Goal: Task Accomplishment & Management: Use online tool/utility

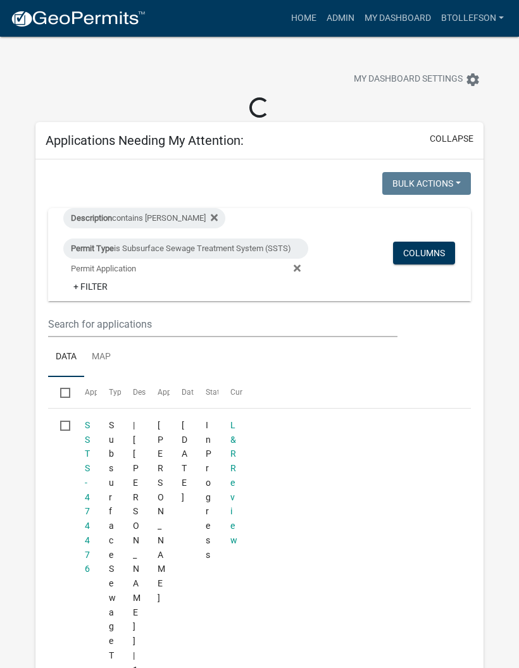
select select "3: 100"
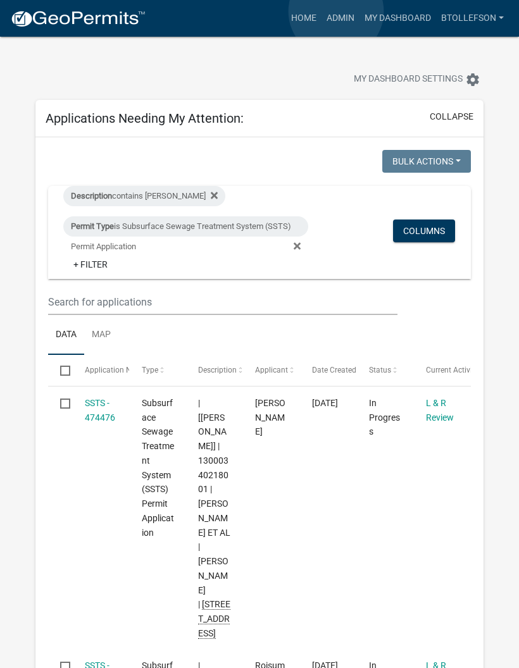
click at [337, 12] on link "Admin" at bounding box center [340, 18] width 38 height 24
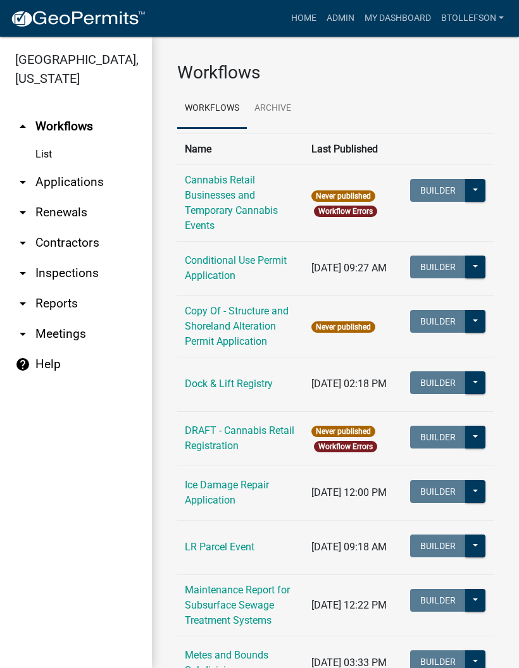
click at [101, 180] on link "arrow_drop_down Applications" at bounding box center [76, 182] width 152 height 30
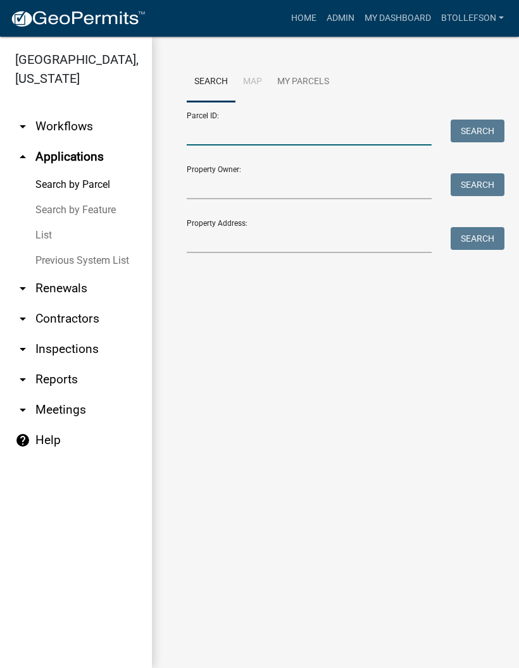
click at [313, 133] on input "Parcel ID:" at bounding box center [309, 133] width 245 height 26
type input "13000990446000"
click at [491, 125] on button "Search" at bounding box center [478, 131] width 54 height 23
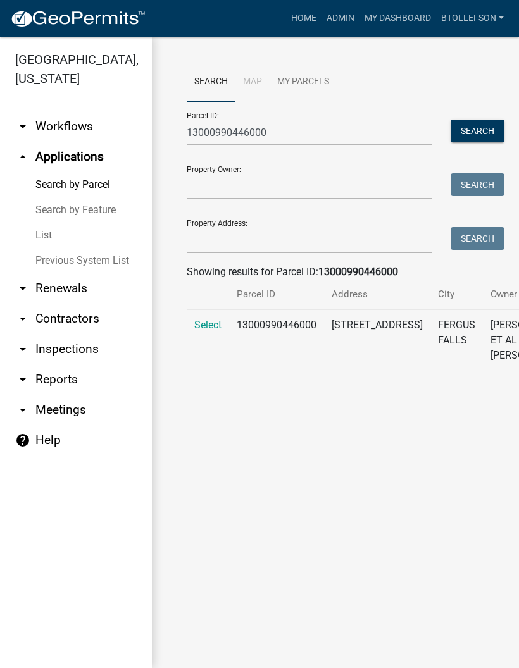
click at [210, 331] on span "Select" at bounding box center [207, 325] width 27 height 12
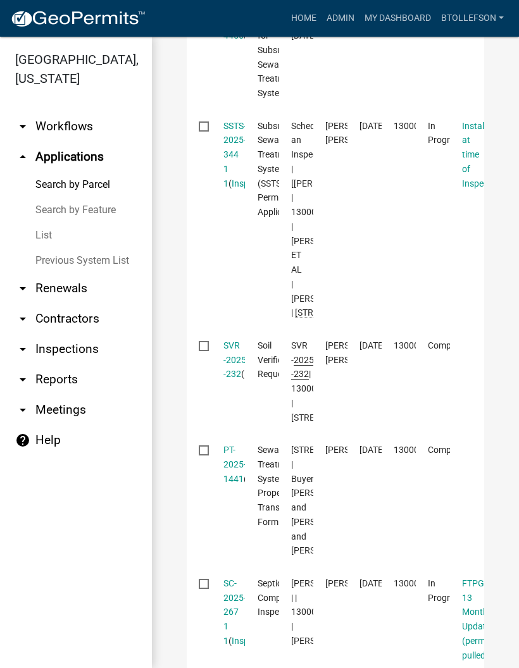
scroll to position [538, 0]
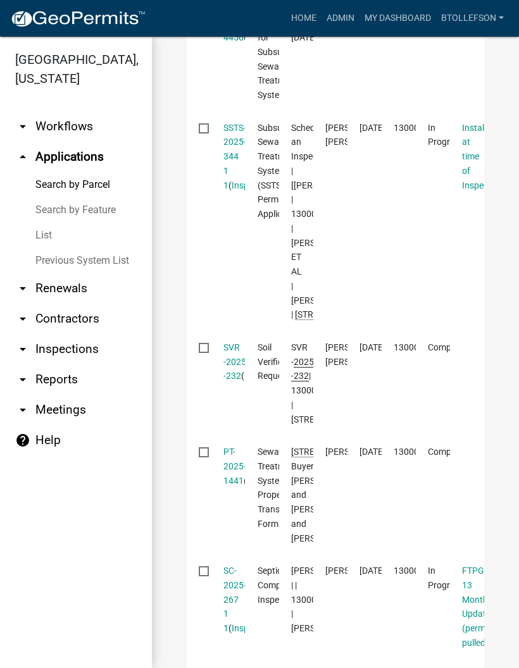
click at [238, 184] on link "SSTS-2025-344 1 1" at bounding box center [234, 157] width 23 height 68
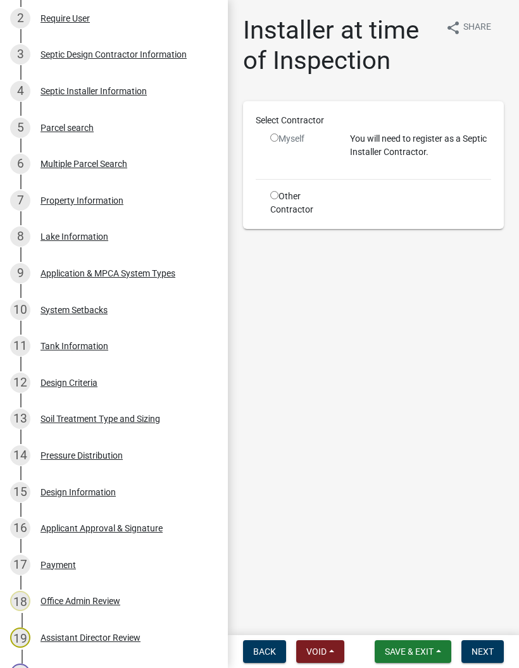
scroll to position [357, 0]
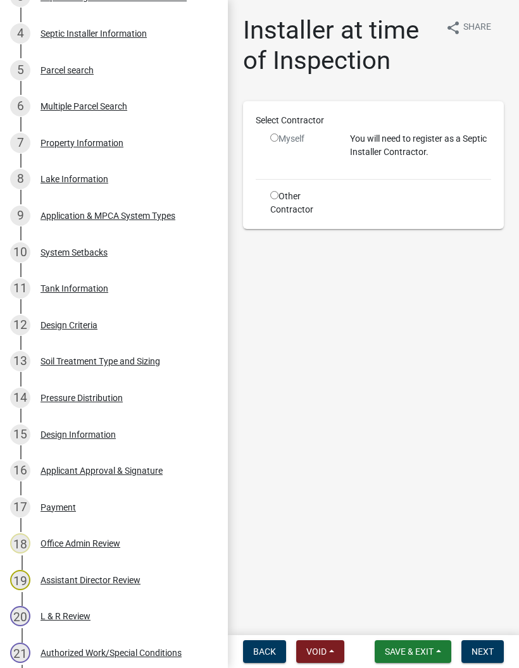
click at [103, 430] on div "Design Information" at bounding box center [77, 434] width 75 height 9
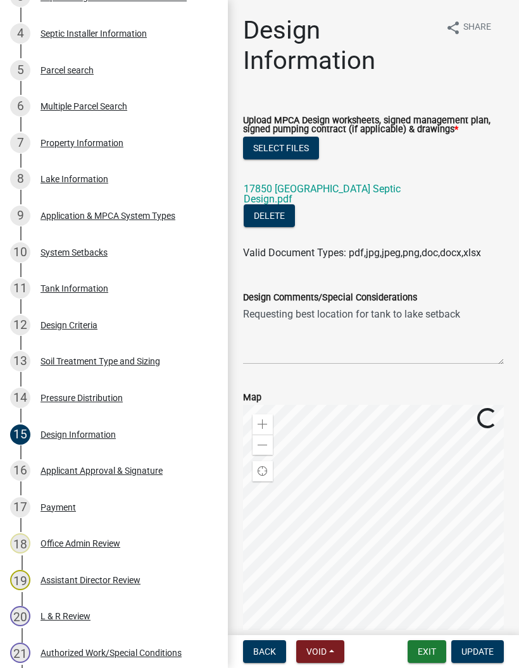
click at [389, 194] on link "17850 [GEOGRAPHIC_DATA] Septic Design.pdf" at bounding box center [322, 194] width 157 height 22
